Goal: Communication & Community: Answer question/provide support

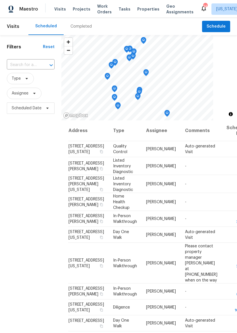
click at [143, 7] on span "Properties" at bounding box center [148, 9] width 22 height 6
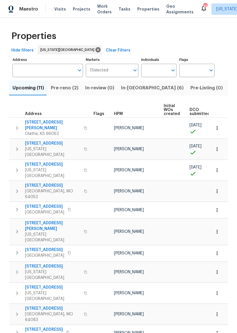
click at [27, 9] on span "Maestro" at bounding box center [28, 9] width 19 height 6
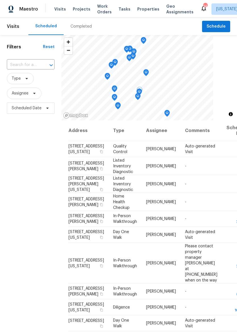
click at [113, 192] on span "Listed Inventory Diagnostic" at bounding box center [123, 183] width 20 height 15
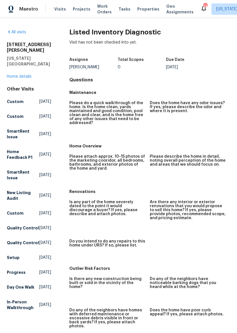
click at [11, 75] on link "Home details" at bounding box center [19, 77] width 25 height 4
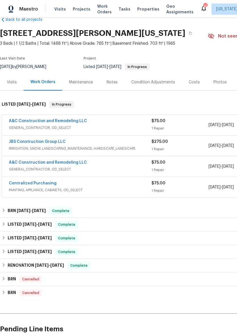
scroll to position [13, 0]
click at [7, 81] on div "Visits" at bounding box center [12, 82] width 10 height 6
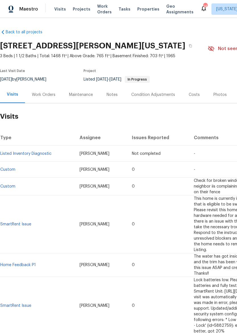
click at [10, 39] on div "9624 Ditman Way, Kansas City, MO 64134" at bounding box center [104, 45] width 208 height 15
click at [3, 32] on icon at bounding box center [3, 32] width 6 height 6
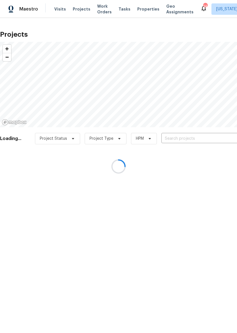
click at [11, 2] on div at bounding box center [118, 166] width 237 height 333
click at [11, 1] on div at bounding box center [118, 166] width 237 height 333
click at [17, 12] on div at bounding box center [118, 166] width 237 height 333
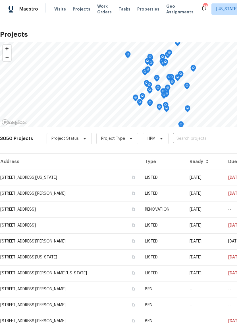
click at [18, 13] on div "Maestro" at bounding box center [19, 8] width 38 height 11
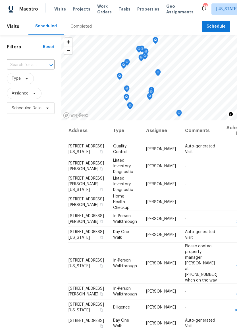
click at [147, 8] on span "Properties" at bounding box center [148, 9] width 22 height 6
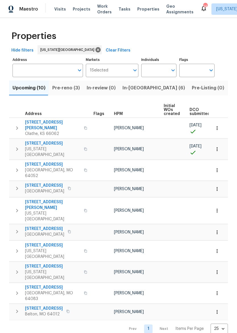
click at [24, 12] on div "Maestro" at bounding box center [19, 8] width 38 height 11
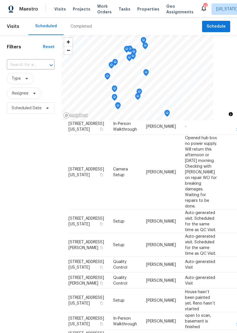
scroll to position [269, 0]
click at [78, 167] on span "[STREET_ADDRESS][US_STATE]" at bounding box center [87, 172] width 36 height 10
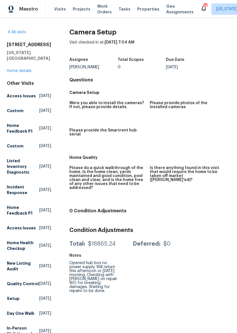
click at [24, 71] on link "Home details" at bounding box center [19, 71] width 25 height 4
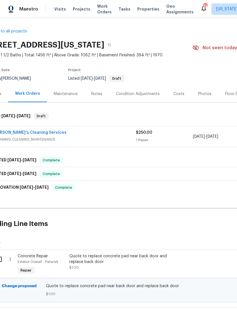
scroll to position [1, 16]
click at [218, 138] on span "[DATE]" at bounding box center [212, 137] width 12 height 4
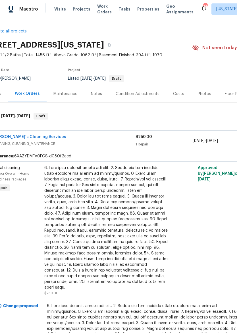
click at [32, 135] on link "[PERSON_NAME]'s Cleaning Services" at bounding box center [29, 137] width 73 height 4
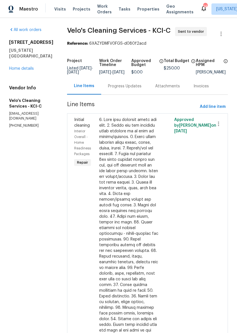
click at [120, 88] on div "Progress Updates" at bounding box center [125, 86] width 34 height 6
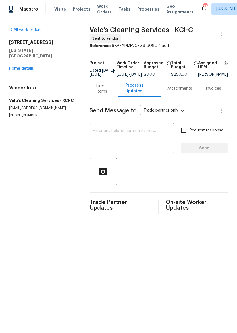
click at [139, 142] on textarea at bounding box center [132, 139] width 78 height 20
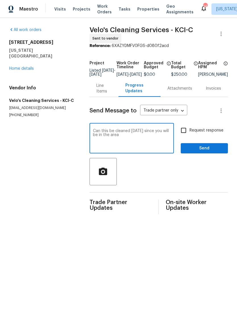
type textarea "Can this be cleaned [DATE] since you will be in the area"
click at [214, 147] on button "Send" at bounding box center [204, 148] width 47 height 11
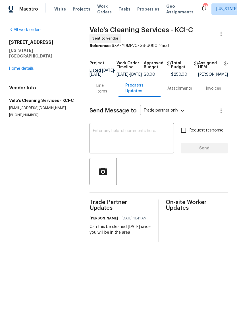
click at [99, 88] on div "Line Items" at bounding box center [103, 88] width 15 height 11
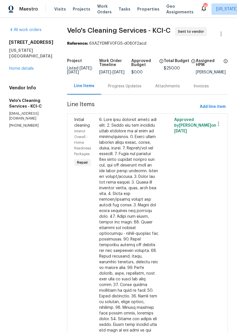
click at [117, 89] on div "Progress Updates" at bounding box center [125, 86] width 34 height 6
